Goal: Task Accomplishment & Management: Manage account settings

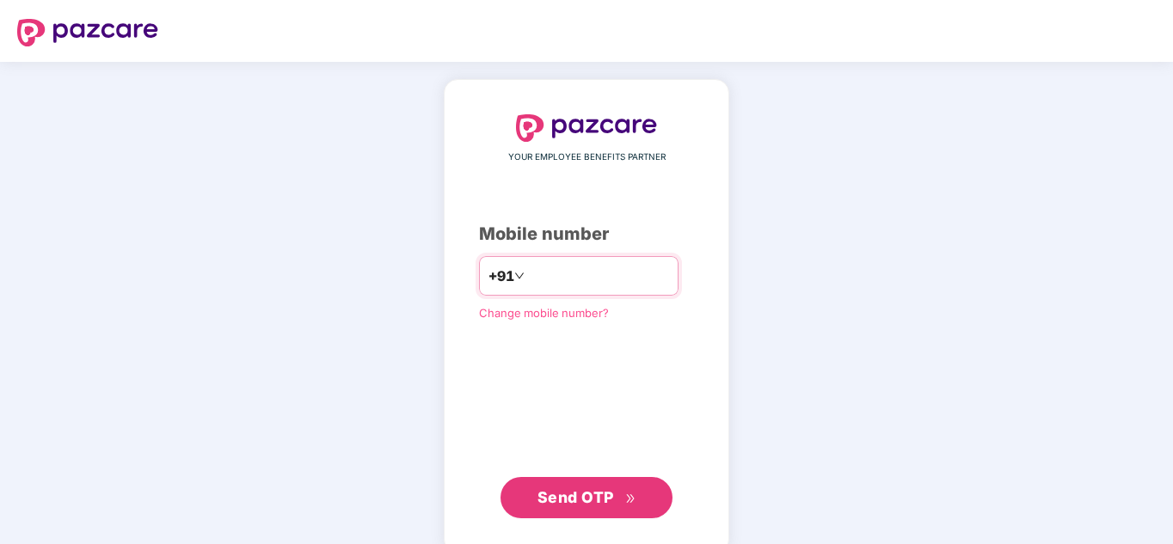
click at [602, 288] on input "number" at bounding box center [598, 276] width 141 height 28
type input "**********"
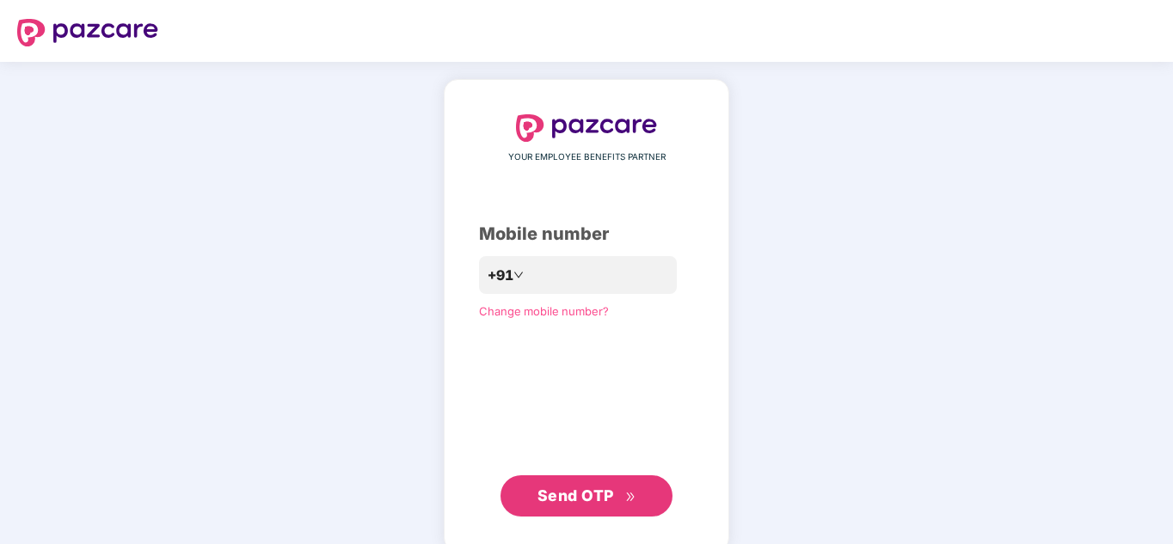
click at [592, 513] on button "Send OTP" at bounding box center [587, 496] width 172 height 41
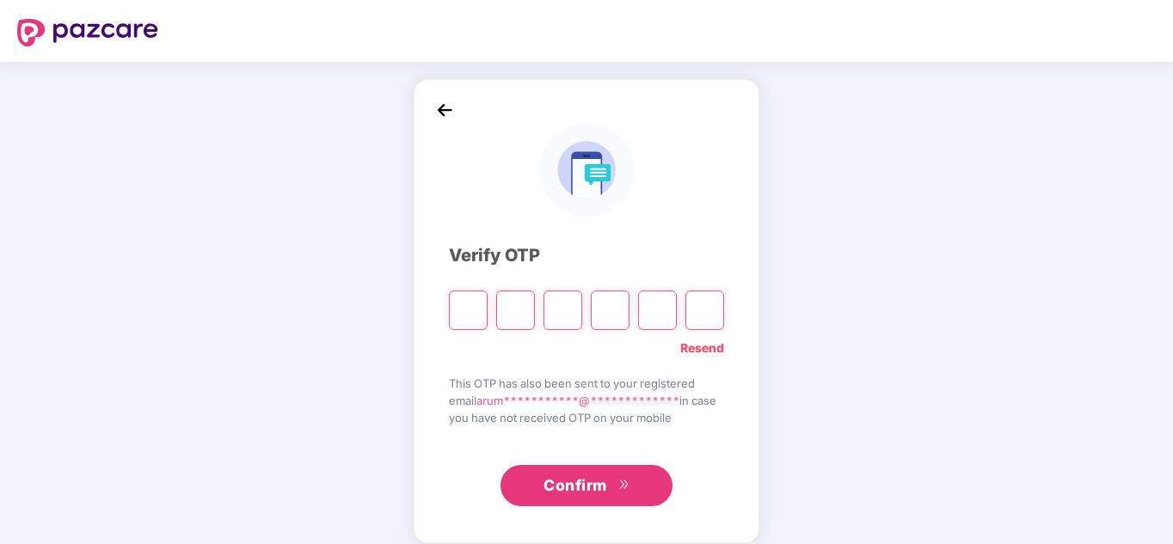
type input "*"
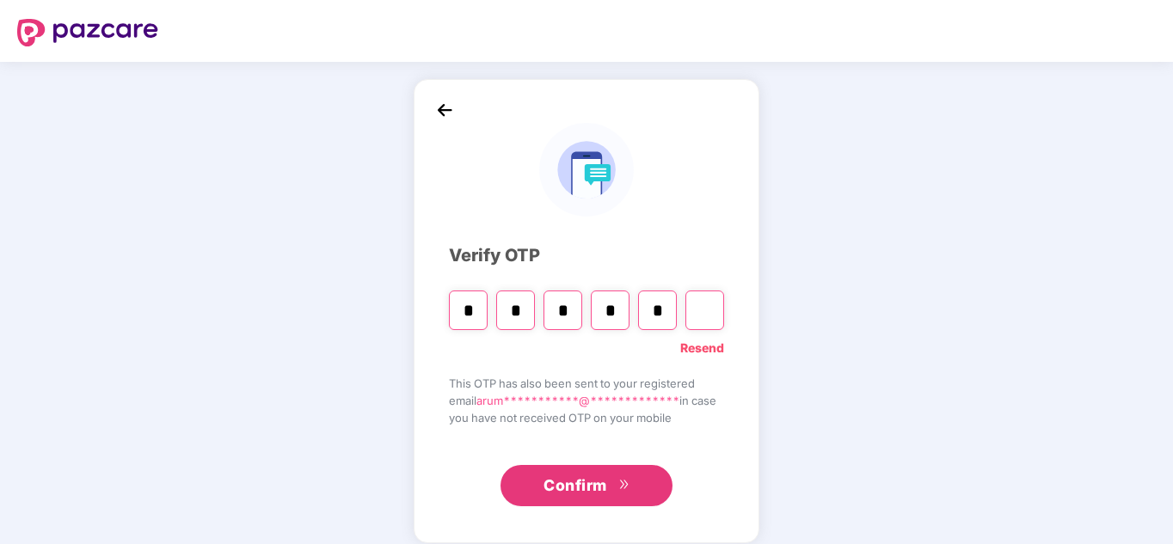
type input "*"
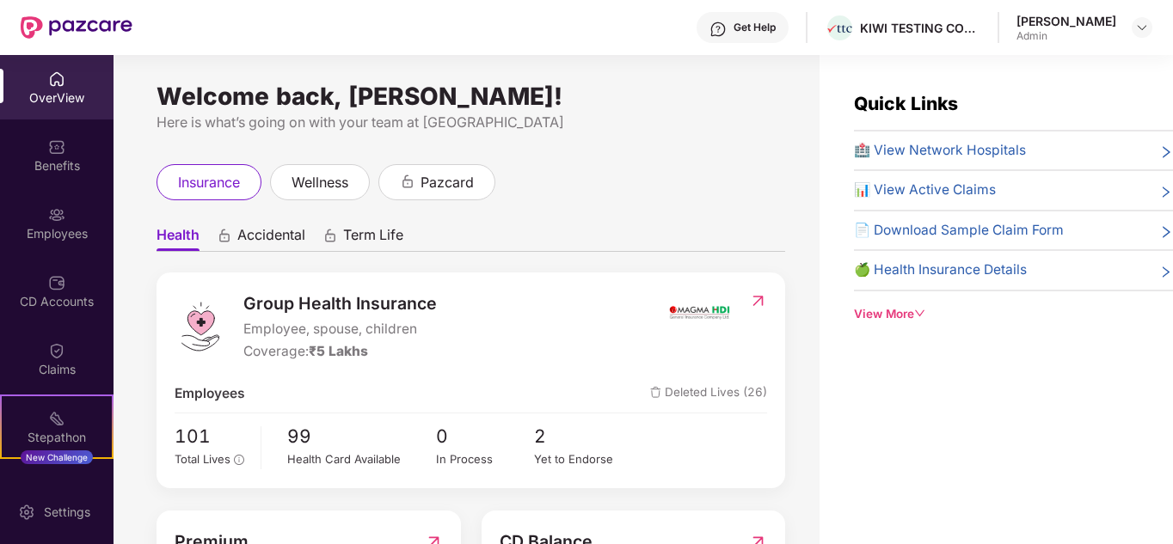
click at [910, 318] on div "View More" at bounding box center [1013, 314] width 319 height 18
click at [70, 226] on div "Employees" at bounding box center [57, 233] width 114 height 17
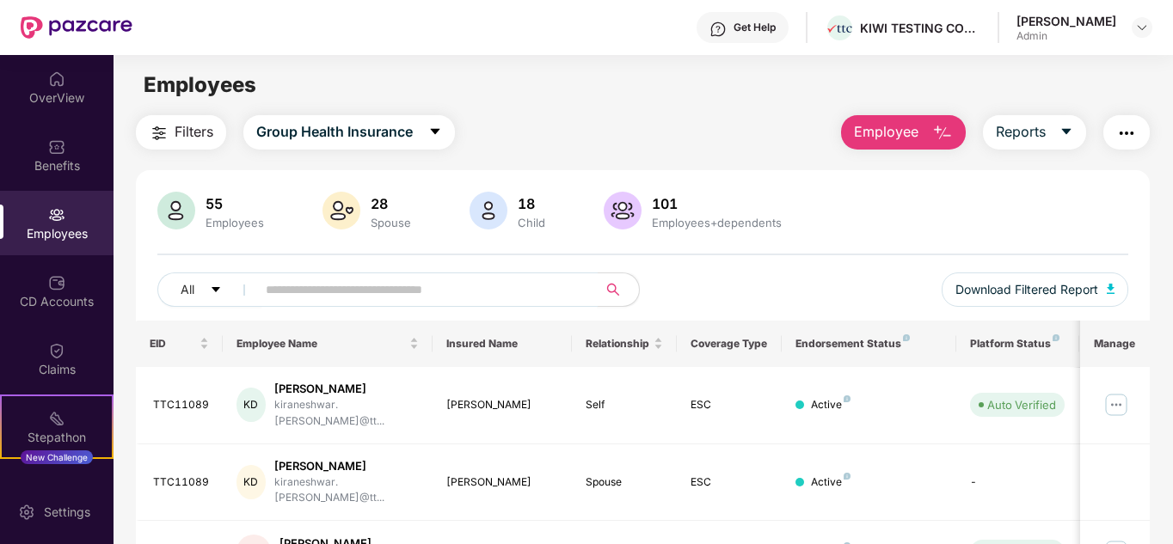
click at [366, 295] on input "text" at bounding box center [420, 290] width 309 height 26
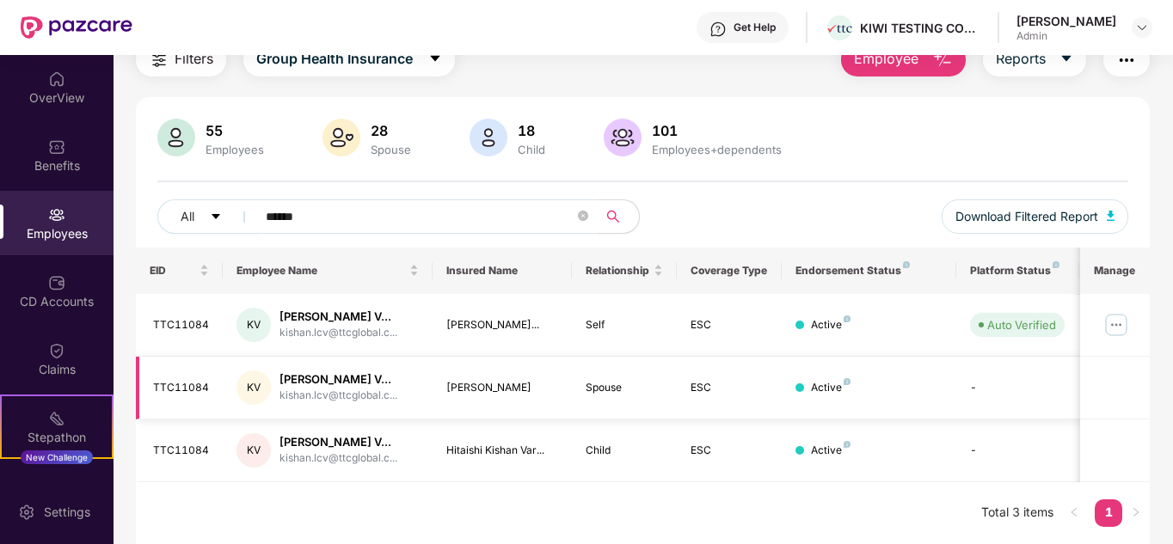
scroll to position [116, 0]
type input "******"
click at [1116, 311] on img at bounding box center [1117, 325] width 28 height 28
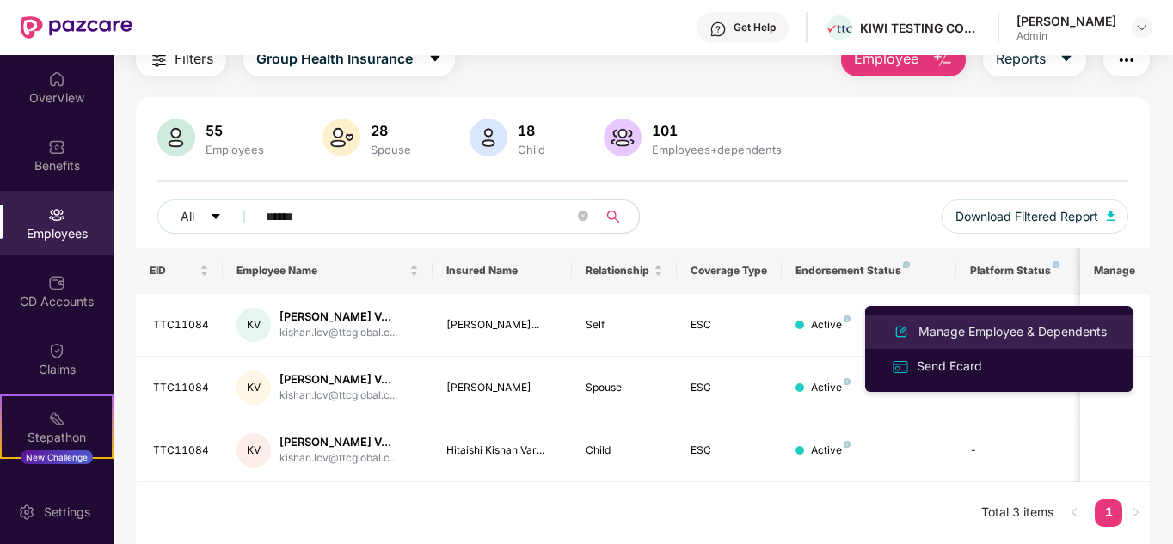
click at [1034, 335] on div "Manage Employee & Dependents" at bounding box center [1012, 332] width 195 height 19
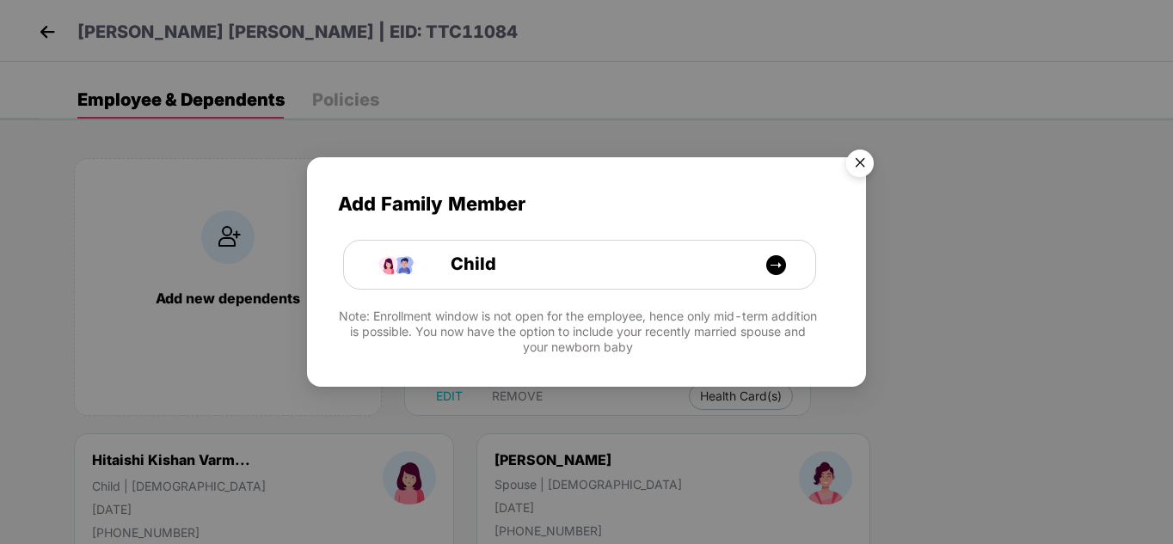
click at [859, 161] on img "Close" at bounding box center [860, 166] width 48 height 48
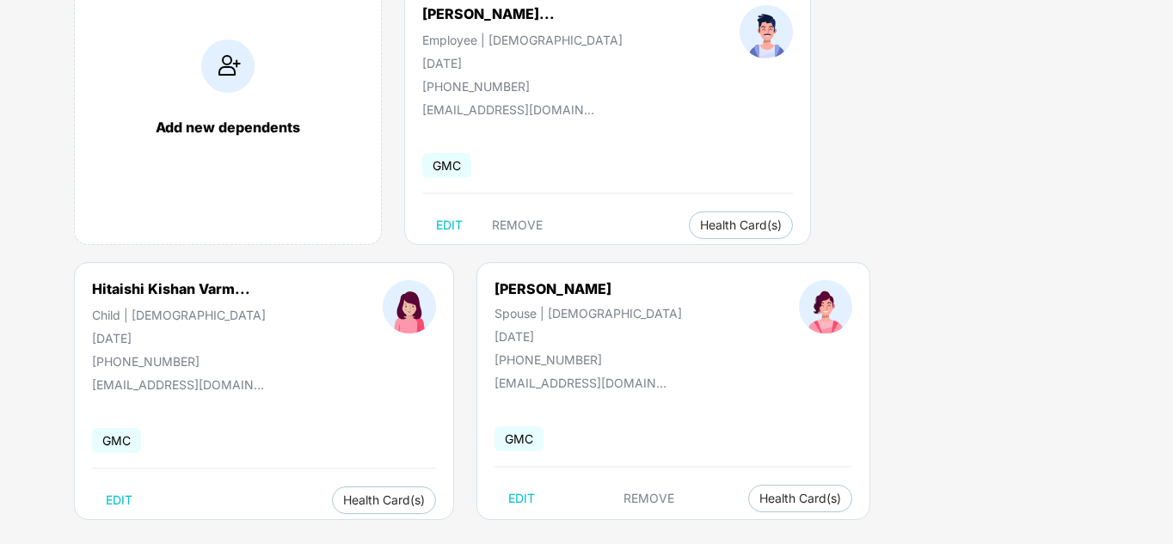
scroll to position [172, 0]
click at [624, 497] on span "REMOVE" at bounding box center [649, 498] width 51 height 14
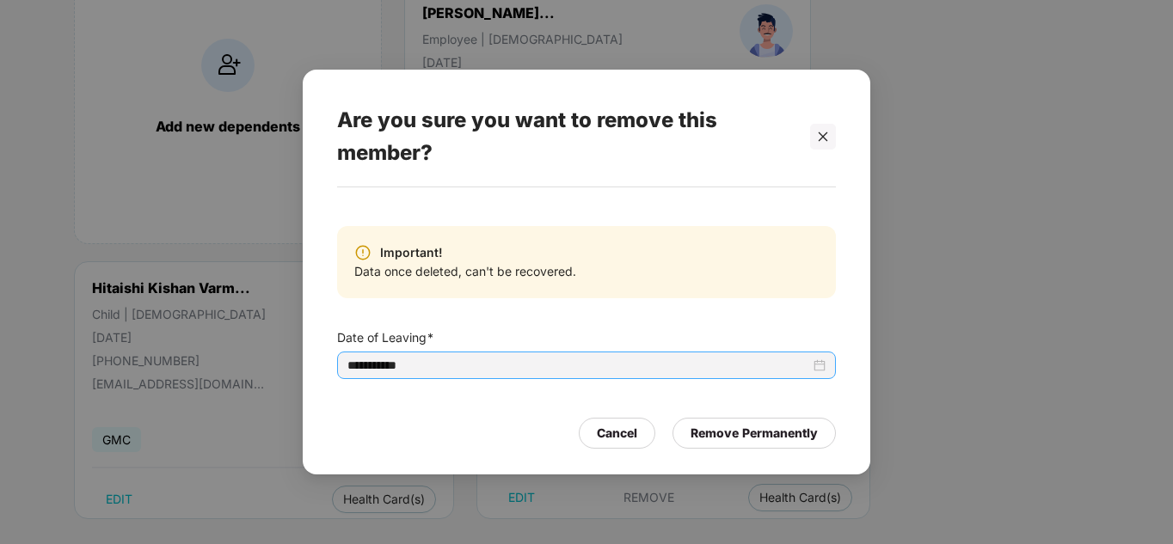
click at [368, 365] on input "**********" at bounding box center [578, 365] width 463 height 19
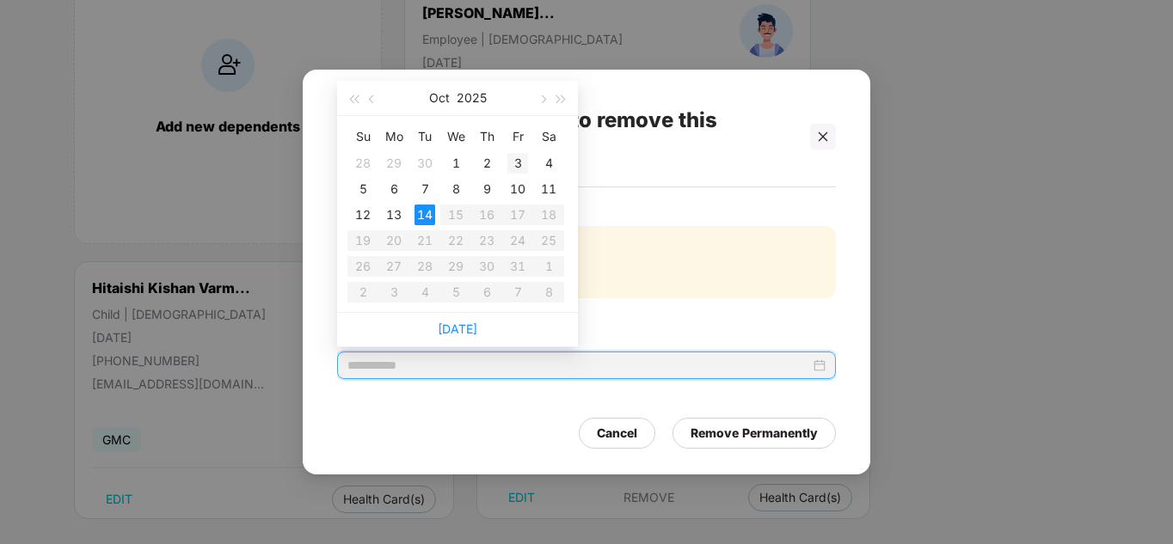
type input "**********"
click at [517, 166] on div "3" at bounding box center [517, 163] width 21 height 21
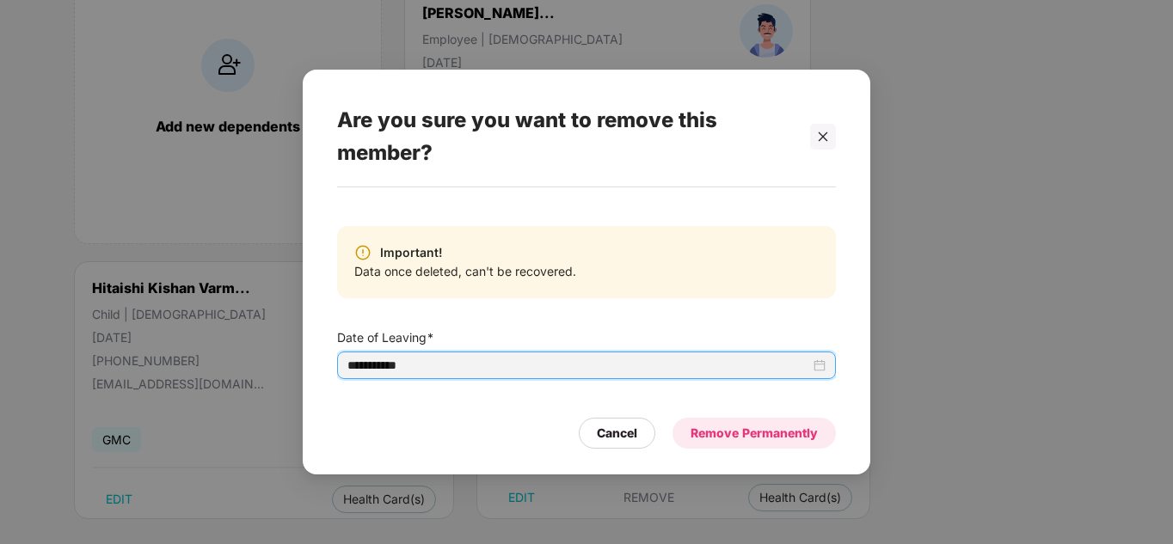
click at [760, 437] on div "Remove Permanently" at bounding box center [754, 433] width 127 height 19
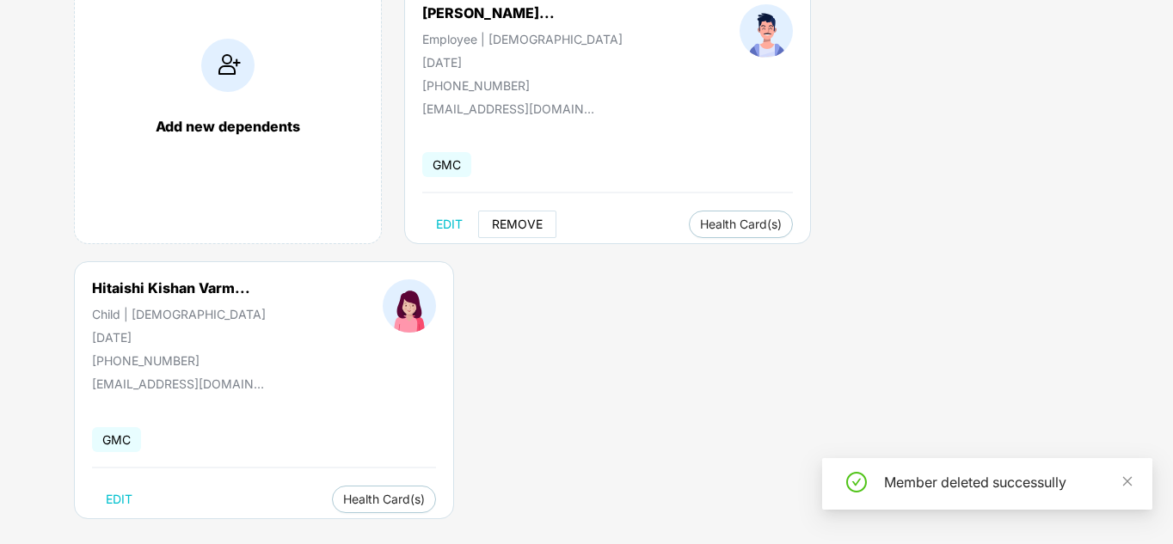
click at [512, 224] on span "REMOVE" at bounding box center [517, 225] width 51 height 14
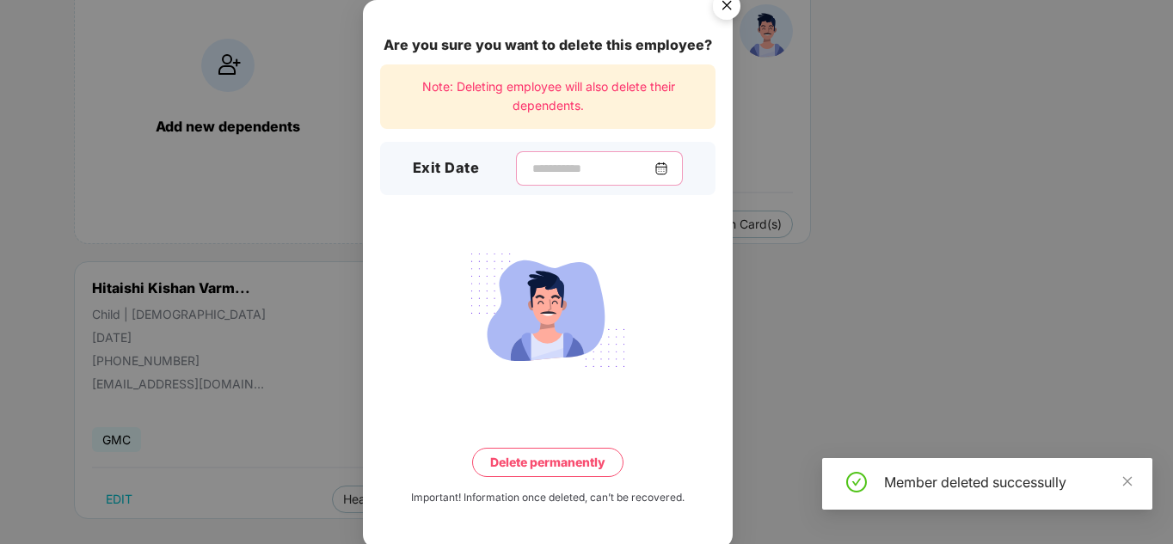
click at [531, 174] on input at bounding box center [593, 169] width 124 height 18
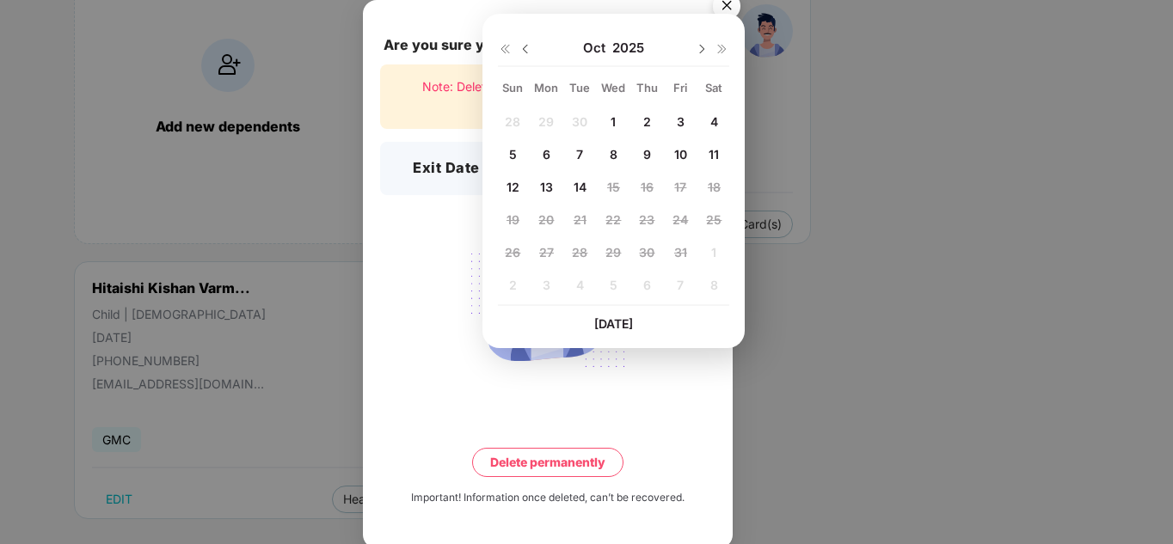
click at [686, 123] on div "3" at bounding box center [680, 121] width 26 height 26
type input "**********"
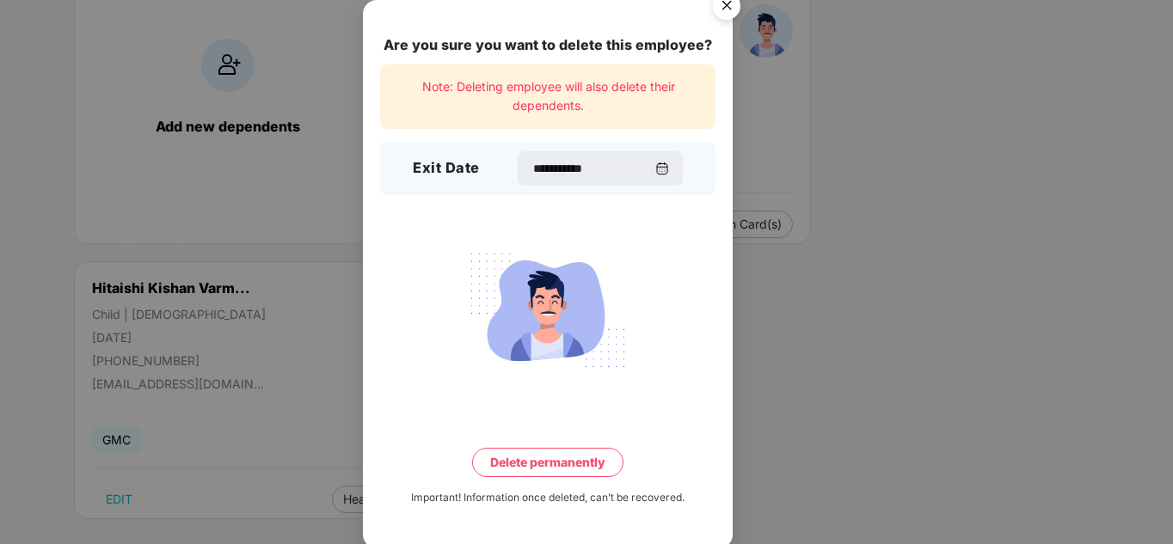
click at [556, 465] on button "Delete permanently" at bounding box center [547, 462] width 151 height 29
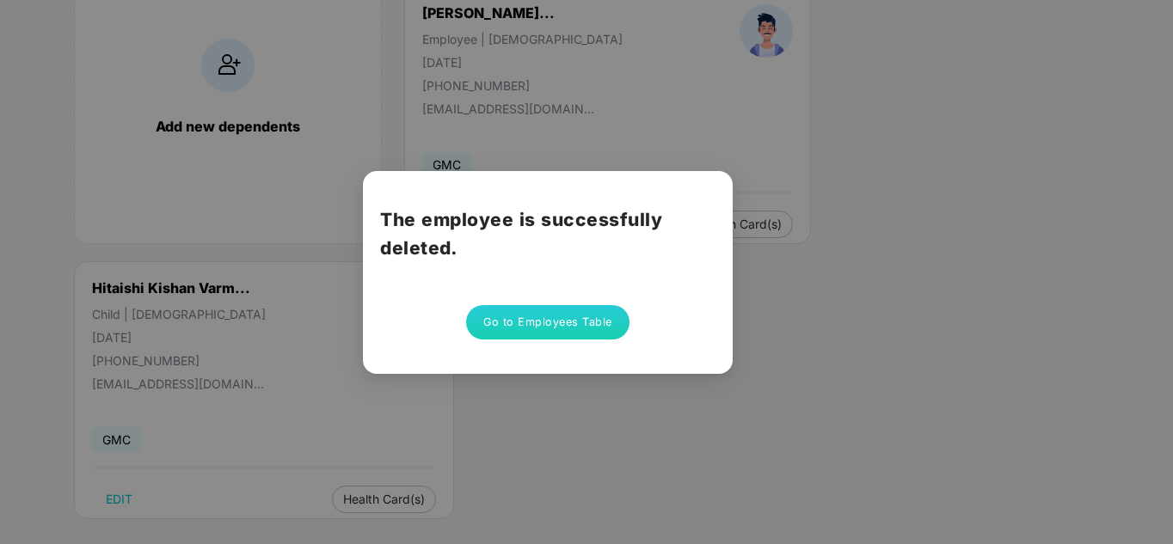
click at [572, 321] on button "Go to Employees Table" at bounding box center [547, 322] width 163 height 34
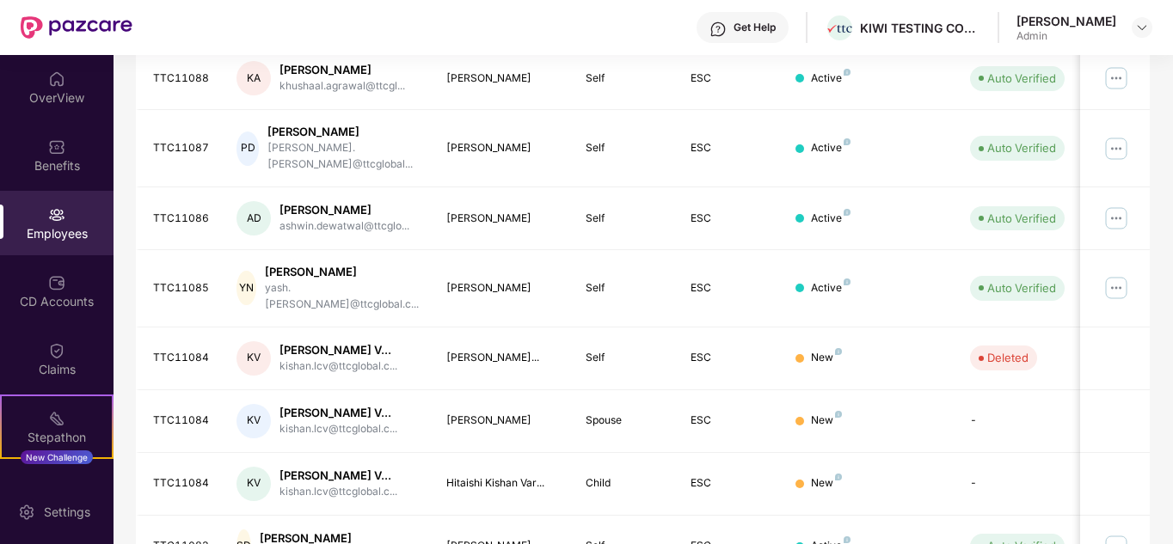
scroll to position [516, 0]
